Goal: Task Accomplishment & Management: Use online tool/utility

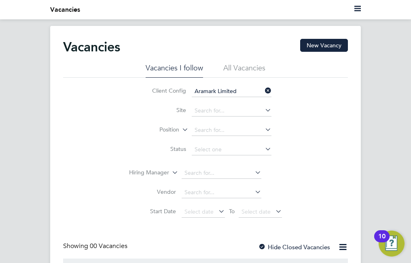
click at [234, 167] on li "Hiring Manager" at bounding box center [205, 172] width 173 height 19
click at [253, 172] on icon at bounding box center [253, 172] width 0 height 11
click at [217, 172] on input "[PERSON_NAME]" at bounding box center [222, 172] width 80 height 11
type input "[PERSON_NAME]"
click at [223, 182] on li "No results found" at bounding box center [221, 184] width 81 height 11
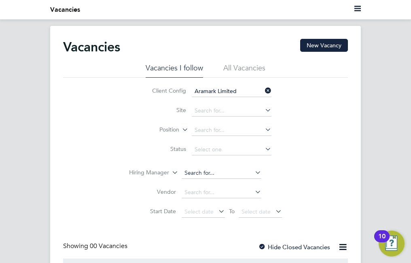
click at [211, 175] on input at bounding box center [222, 172] width 80 height 11
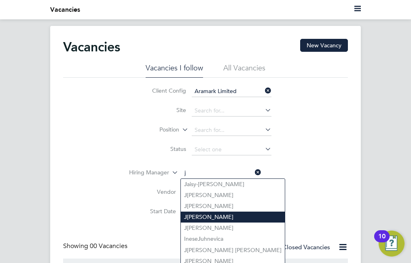
scroll to position [40, 0]
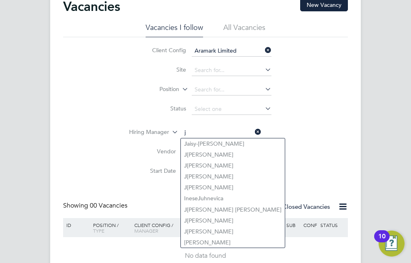
type input "j"
click at [79, 161] on div "Client Config Aramark Limited Site Position Status Hiring Manager j Vendor Star…" at bounding box center [205, 109] width 285 height 144
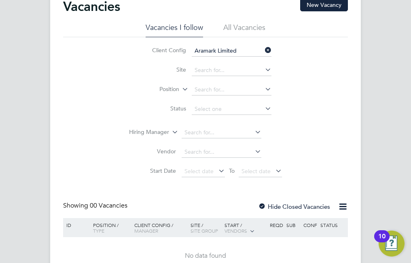
scroll to position [0, 0]
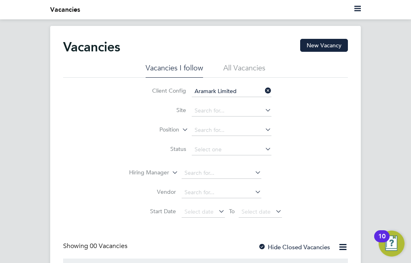
click at [354, 10] on ul "Current page: Vacancies" at bounding box center [205, 9] width 311 height 19
click at [356, 9] on icon "Main navigation" at bounding box center [357, 8] width 6 height 6
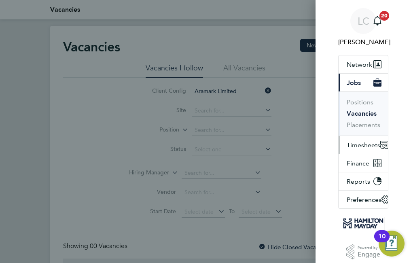
click at [366, 143] on span "Timesheets" at bounding box center [364, 145] width 34 height 8
click at [363, 150] on button "Timesheets" at bounding box center [367, 145] width 56 height 18
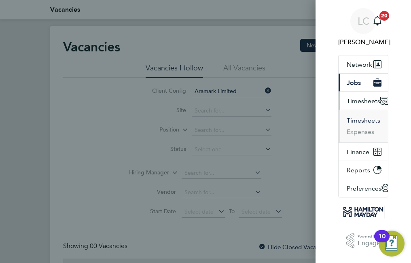
click at [363, 121] on button "Timesheets" at bounding box center [364, 121] width 34 height 8
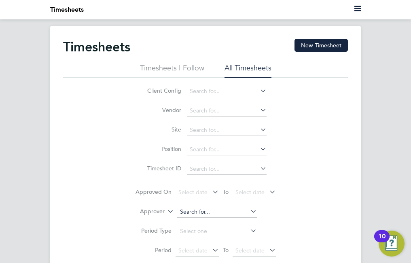
click at [235, 214] on input at bounding box center [217, 211] width 80 height 11
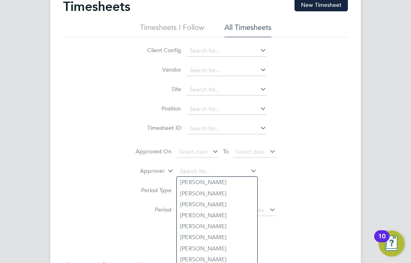
click at [321, 127] on div "Client Config Vendor Site Position Timesheet ID Approved On Select date To Sele…" at bounding box center [205, 139] width 285 height 204
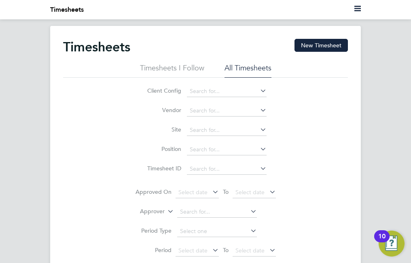
click at [357, 9] on icon "Main navigation" at bounding box center [357, 8] width 6 height 6
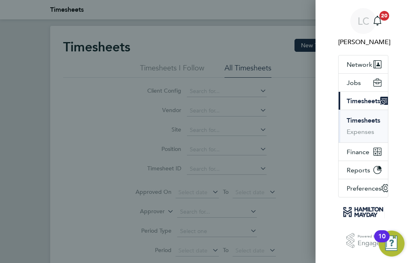
click at [362, 118] on button "Timesheets" at bounding box center [364, 121] width 34 height 8
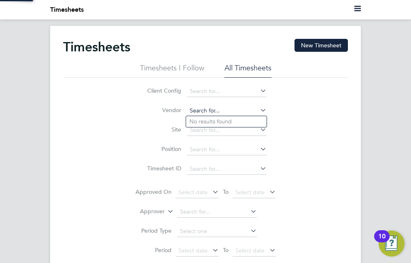
click at [252, 114] on input at bounding box center [227, 110] width 80 height 11
click at [258, 108] on icon at bounding box center [258, 109] width 0 height 11
type input "[DEMOGRAPHIC_DATA]"
click at [234, 123] on li "No results found" at bounding box center [226, 122] width 81 height 11
